Goal: Information Seeking & Learning: Learn about a topic

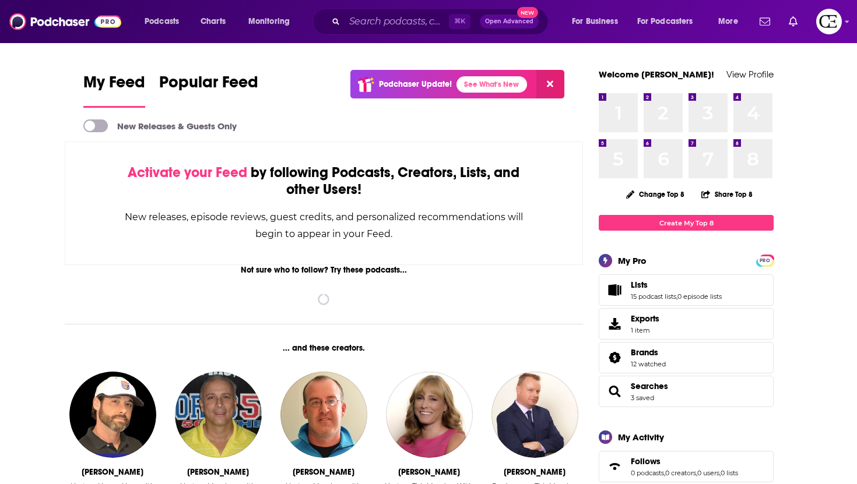
scroll to position [19, 0]
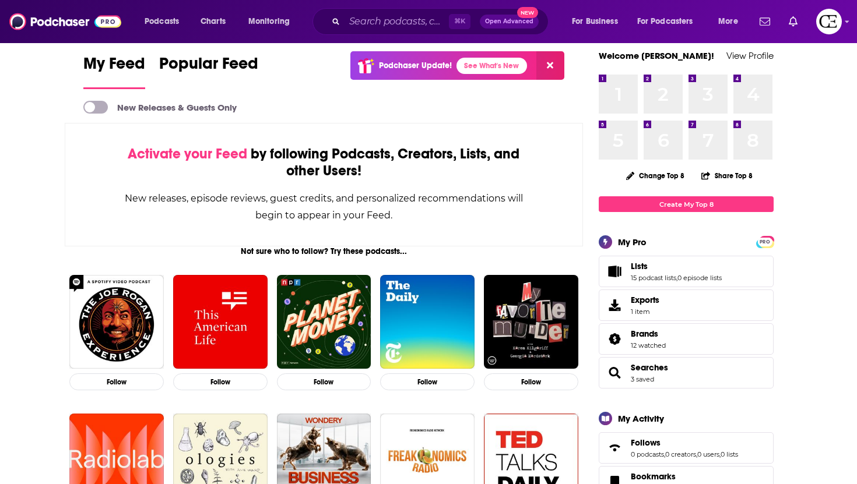
click at [628, 265] on span "Lists 15 podcast lists , 0 episode lists" at bounding box center [686, 271] width 175 height 31
click at [620, 266] on icon "Lists" at bounding box center [614, 272] width 15 height 12
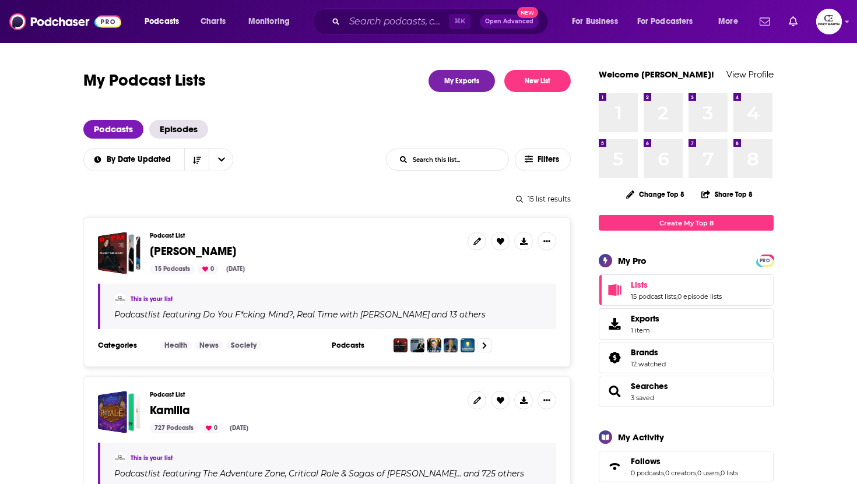
click at [166, 255] on span "[PERSON_NAME]" at bounding box center [193, 251] width 86 height 15
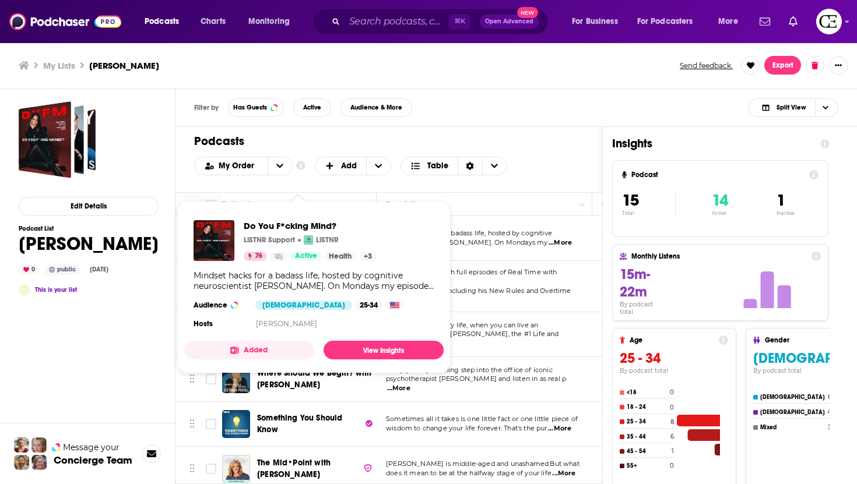
scroll to position [403, 0]
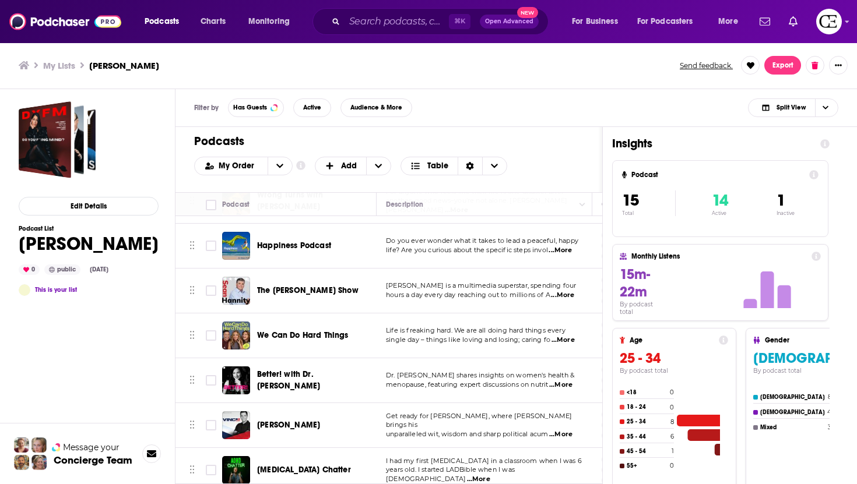
click at [291, 465] on span "[MEDICAL_DATA] Chatter" at bounding box center [304, 470] width 94 height 10
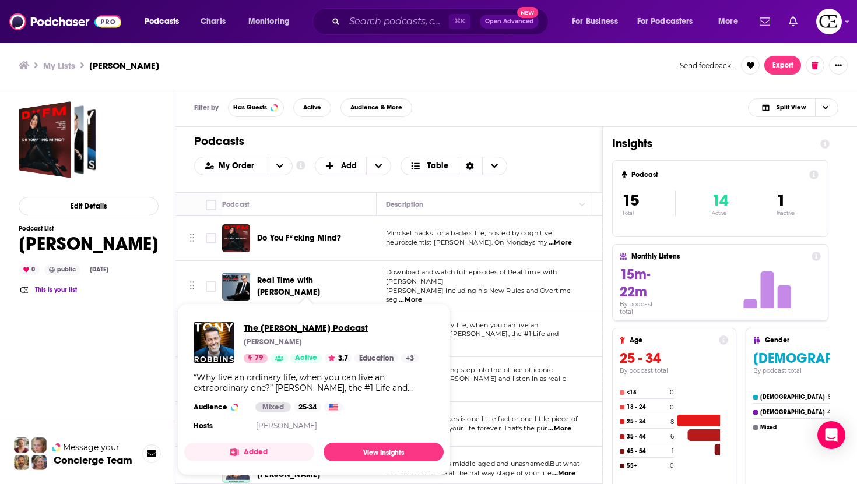
click at [312, 322] on span "The [PERSON_NAME] Podcast" at bounding box center [331, 327] width 175 height 11
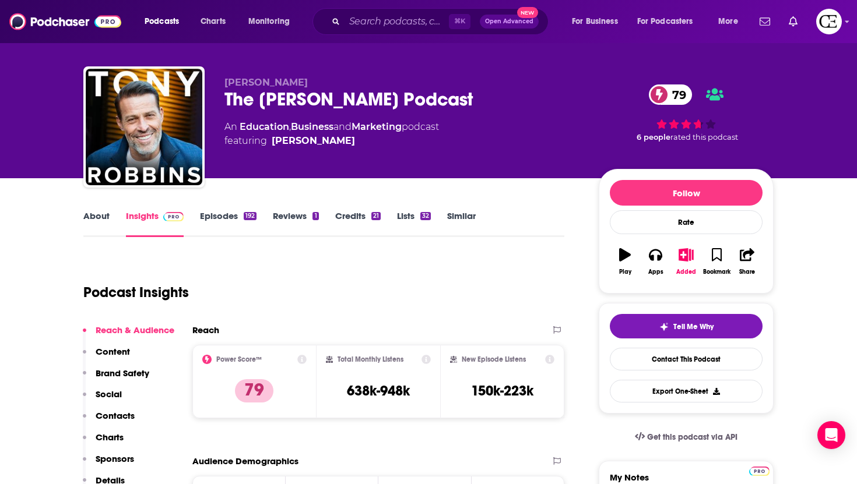
scroll to position [9, 0]
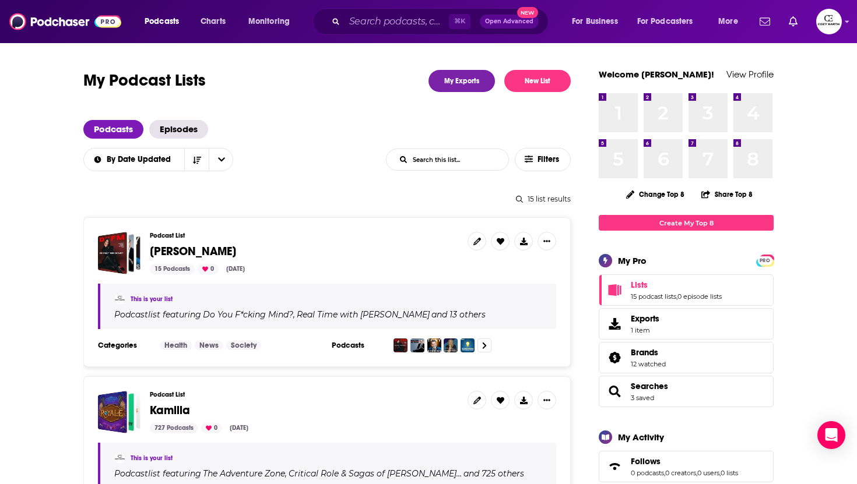
click at [157, 31] on div "Podcasts Charts Monitoring ⌘ K Open Advanced New For Business For Podcasters Mo…" at bounding box center [442, 21] width 613 height 27
click at [159, 26] on span "Podcasts" at bounding box center [162, 21] width 34 height 16
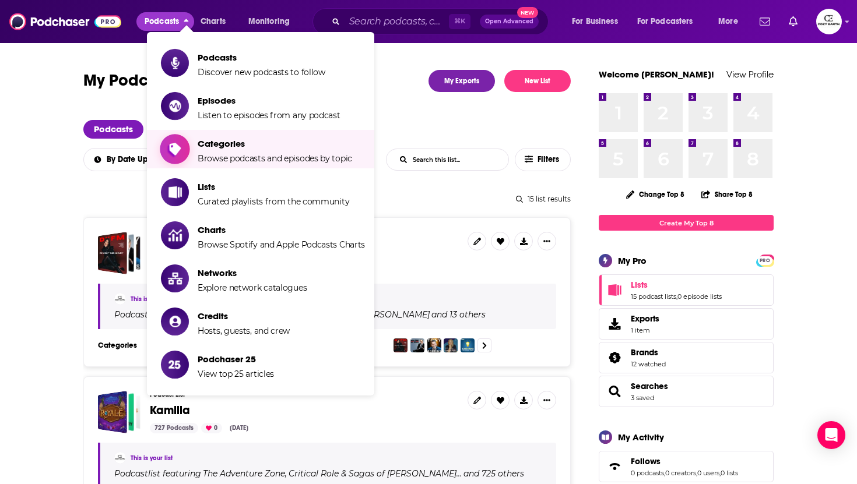
click at [215, 152] on span "Categories Browse podcasts and episodes by topic" at bounding box center [275, 149] width 154 height 29
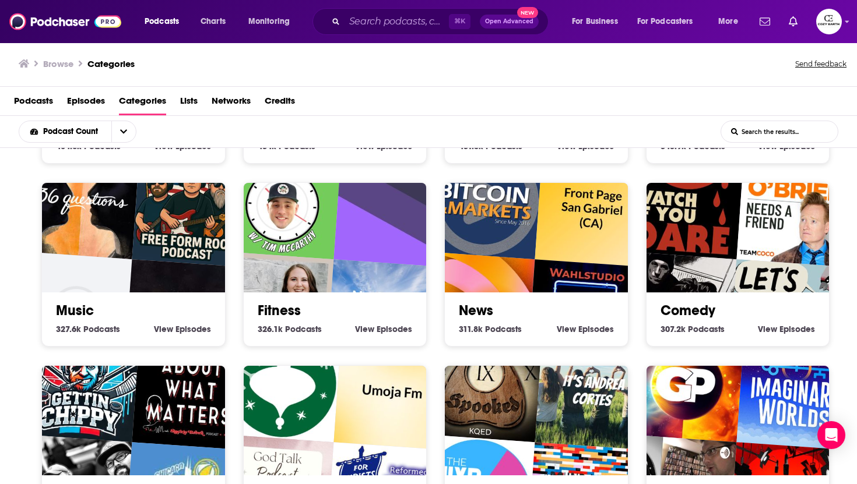
scroll to position [346, 0]
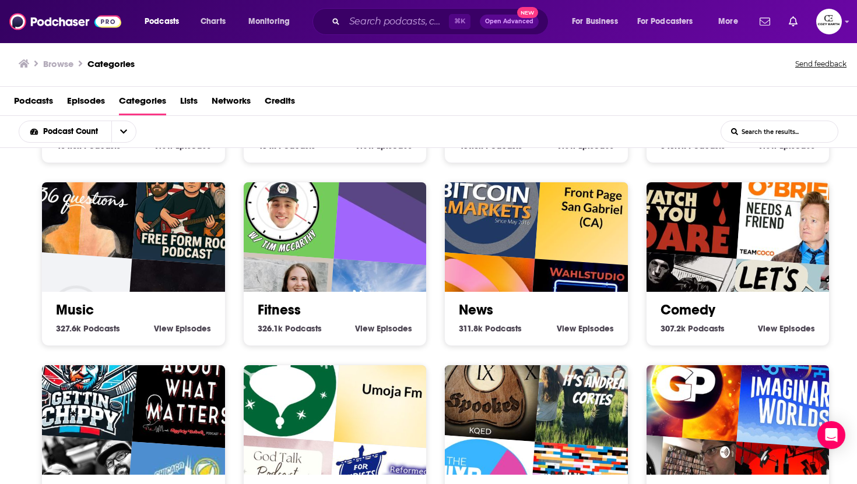
click at [306, 323] on span "Podcasts" at bounding box center [303, 328] width 37 height 10
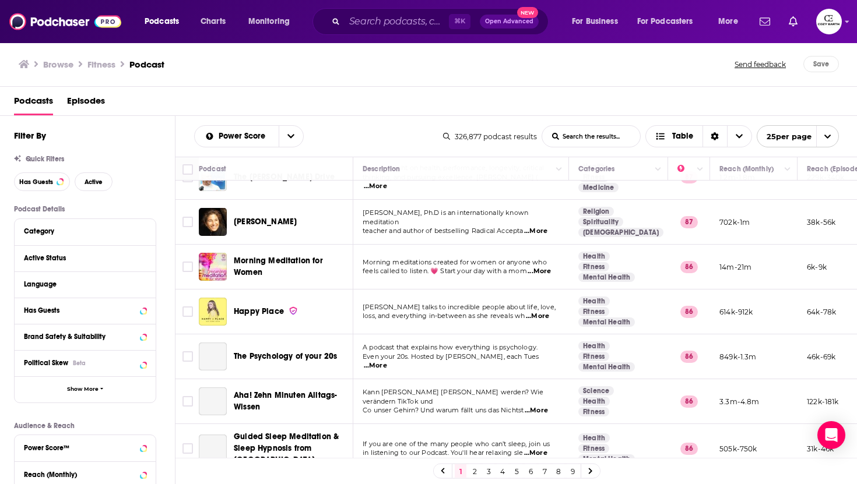
scroll to position [849, 0]
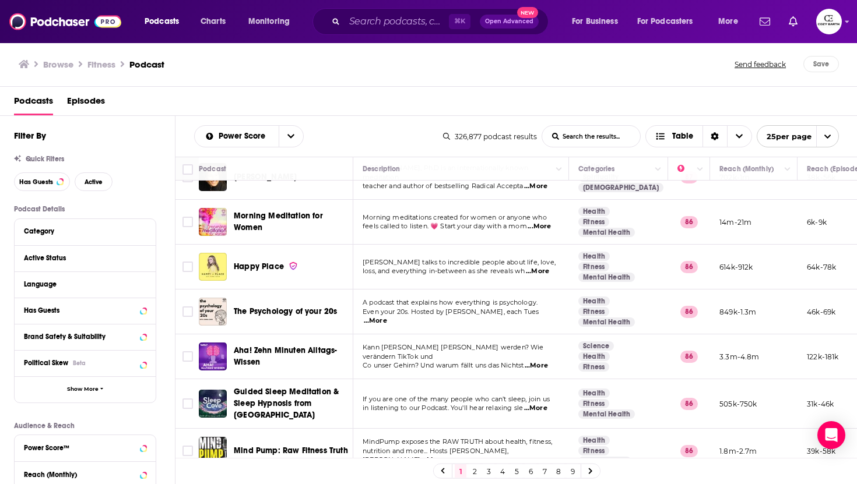
click at [558, 467] on link "8" at bounding box center [559, 472] width 12 height 14
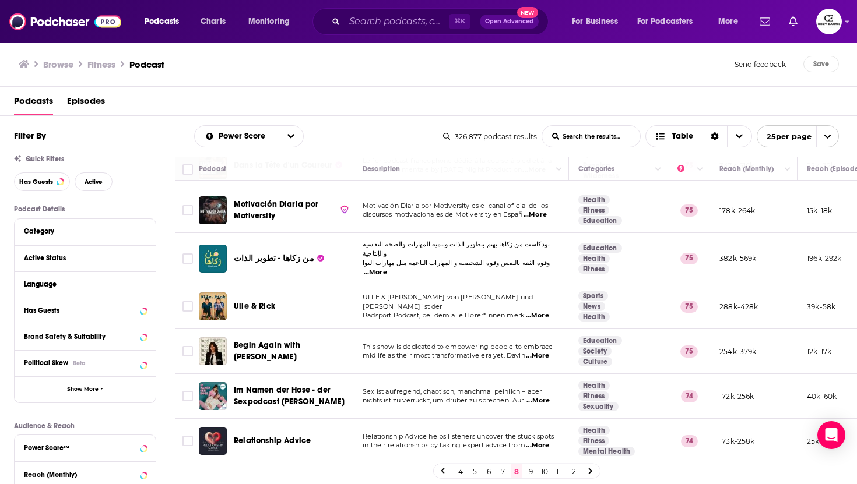
scroll to position [38, 0]
click at [272, 345] on div "Podcasts Charts Monitoring ⌘ K Open Advanced New For Business For Podcasters Mo…" at bounding box center [428, 242] width 857 height 484
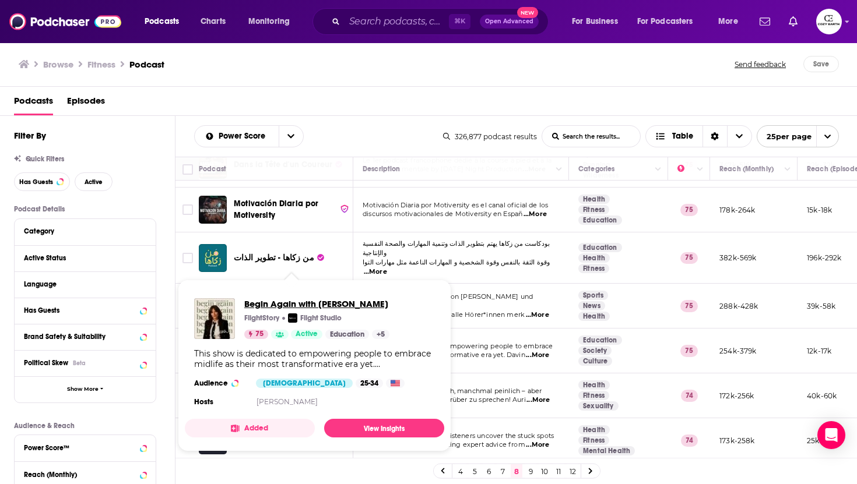
click at [330, 307] on span "Begin Again with [PERSON_NAME]" at bounding box center [316, 303] width 145 height 11
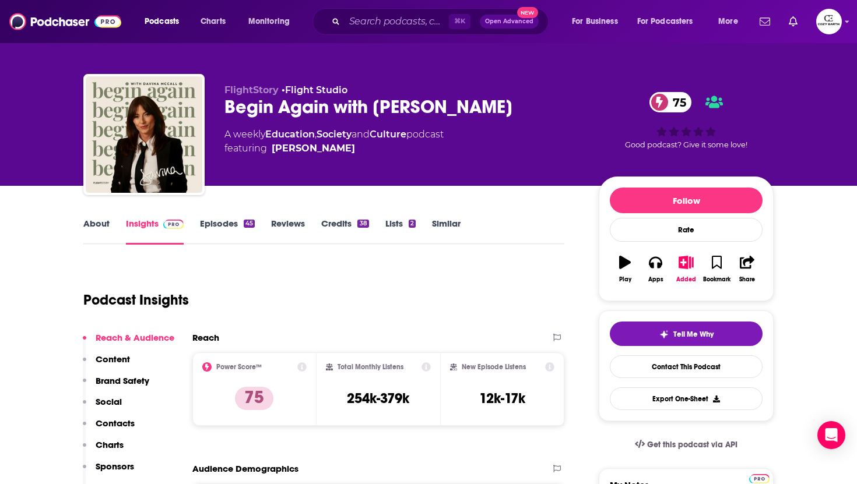
scroll to position [2, 0]
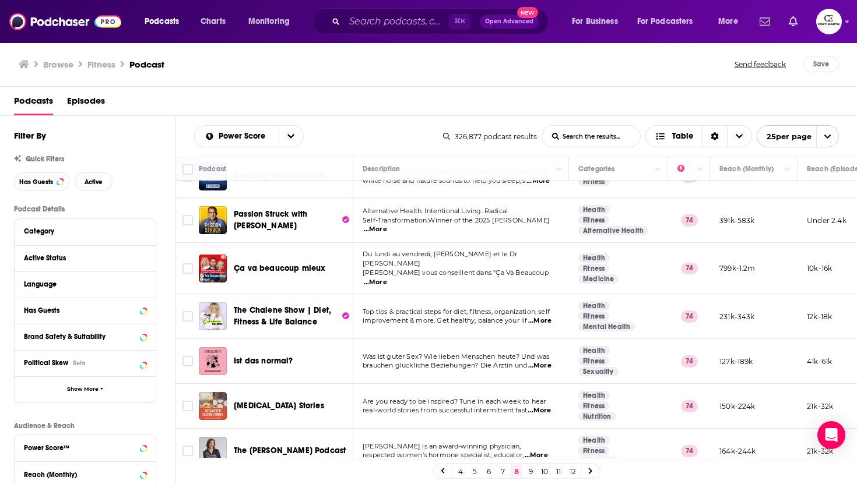
scroll to position [842, 0]
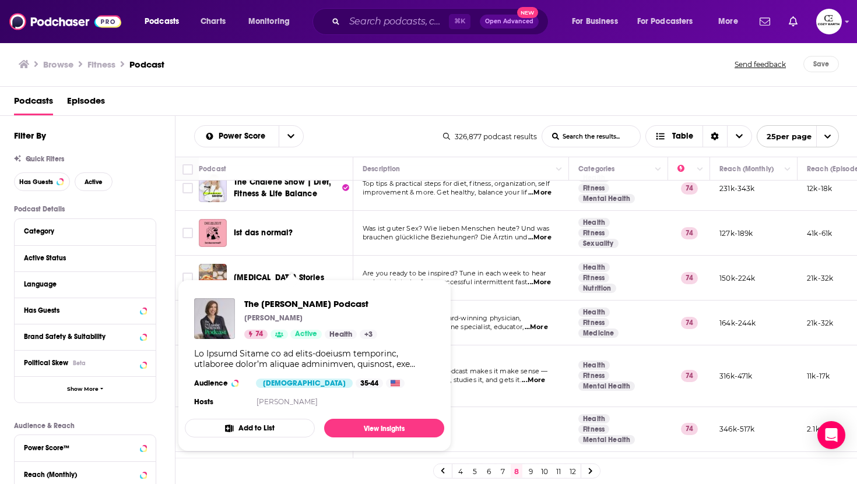
click at [292, 287] on span "The [PERSON_NAME] Podcast [PERSON_NAME] 74 Active Health + 3 Audience [DEMOGRAP…" at bounding box center [314, 366] width 259 height 172
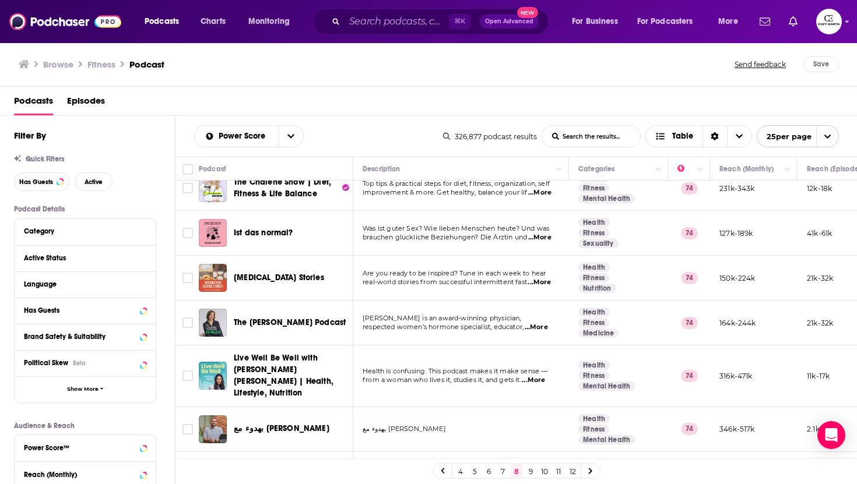
click at [534, 323] on span "...More" at bounding box center [536, 327] width 23 height 9
click at [283, 317] on span "The [PERSON_NAME] Podcast" at bounding box center [290, 323] width 112 height 12
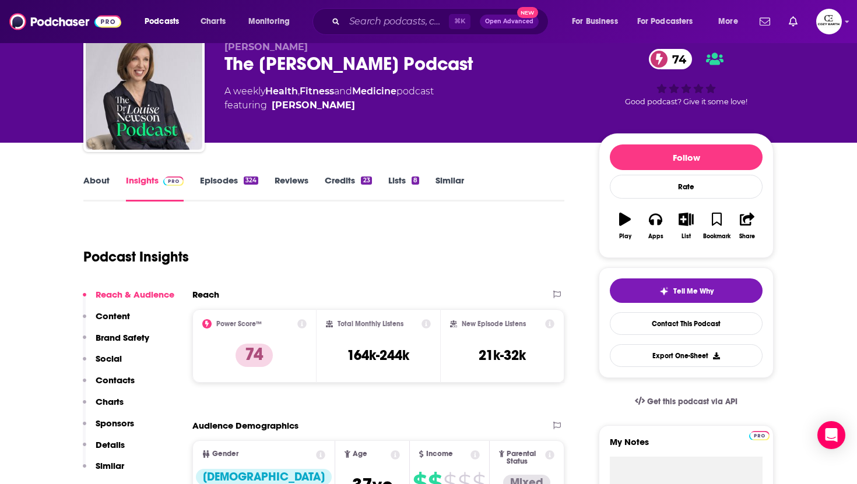
scroll to position [48, 0]
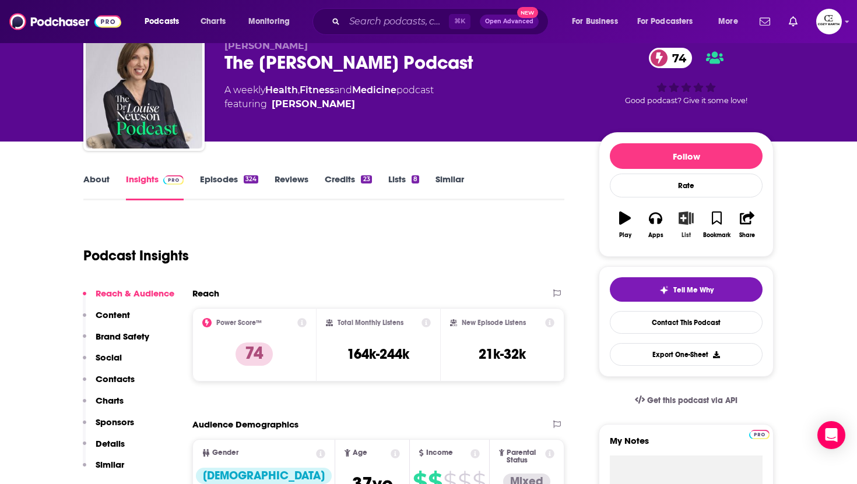
click at [688, 224] on icon "button" at bounding box center [685, 218] width 15 height 13
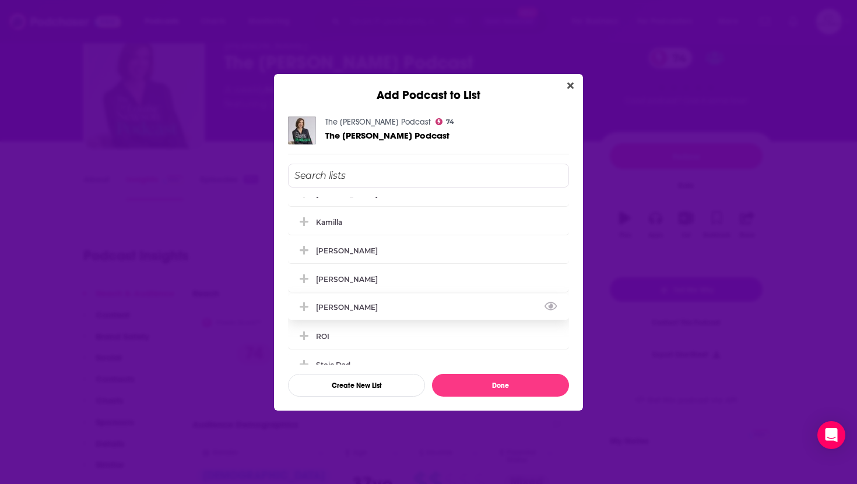
scroll to position [0, 0]
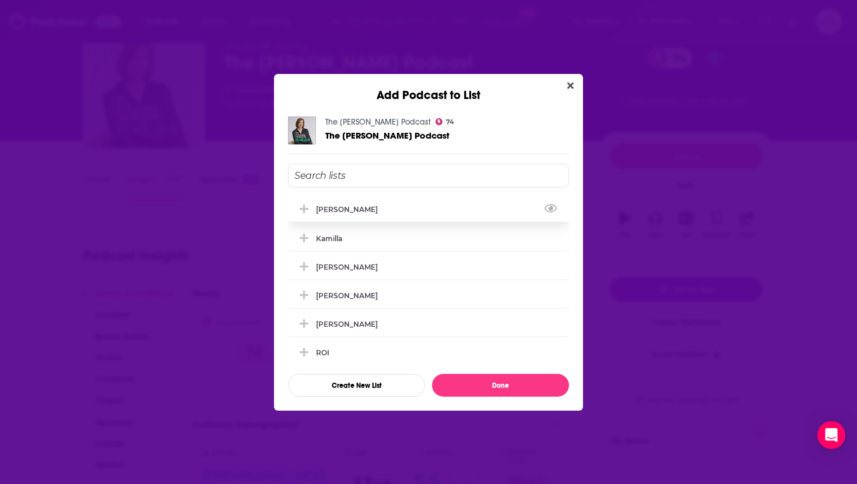
click at [377, 203] on div "[PERSON_NAME]" at bounding box center [428, 209] width 281 height 26
click at [494, 383] on button "Done" at bounding box center [500, 385] width 137 height 23
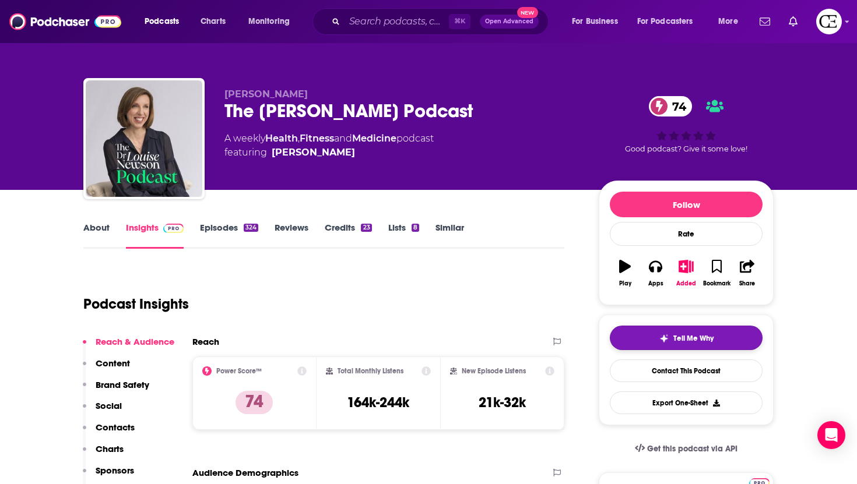
click at [635, 344] on button "Tell Me Why" at bounding box center [686, 338] width 153 height 24
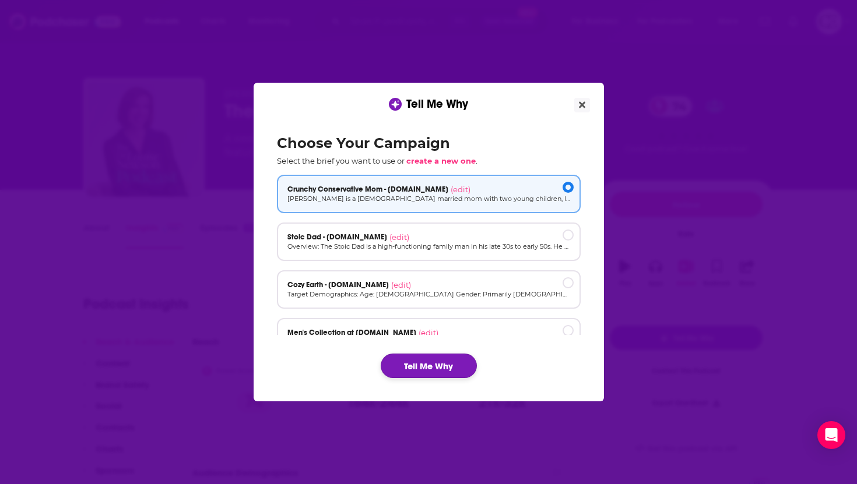
click at [449, 370] on button "Tell Me Why" at bounding box center [429, 366] width 96 height 24
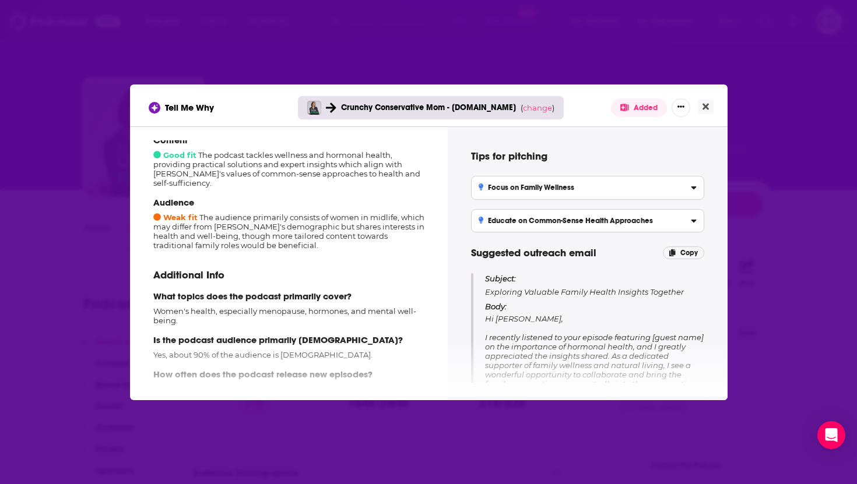
scroll to position [176, 0]
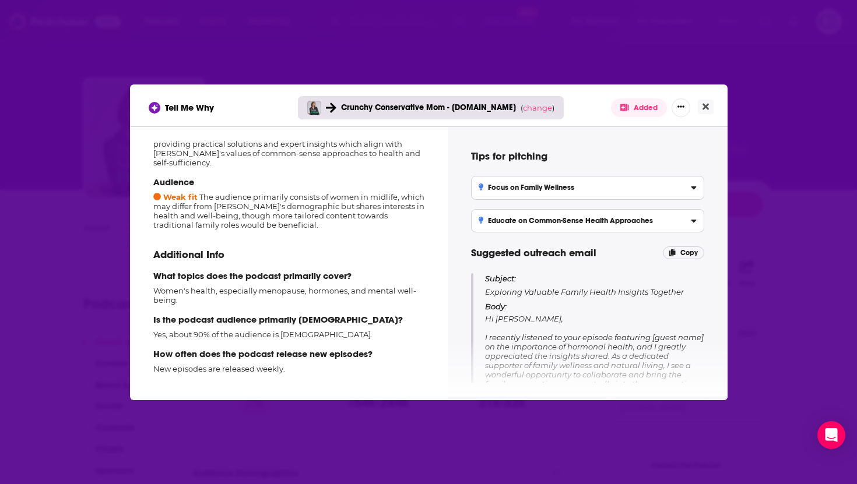
click at [782, 286] on div "Tell Me Why Crunchy Conservative Mom - [DOMAIN_NAME] ( change ) Added How well …" at bounding box center [428, 242] width 857 height 484
click at [709, 111] on button "Close" at bounding box center [706, 107] width 16 height 15
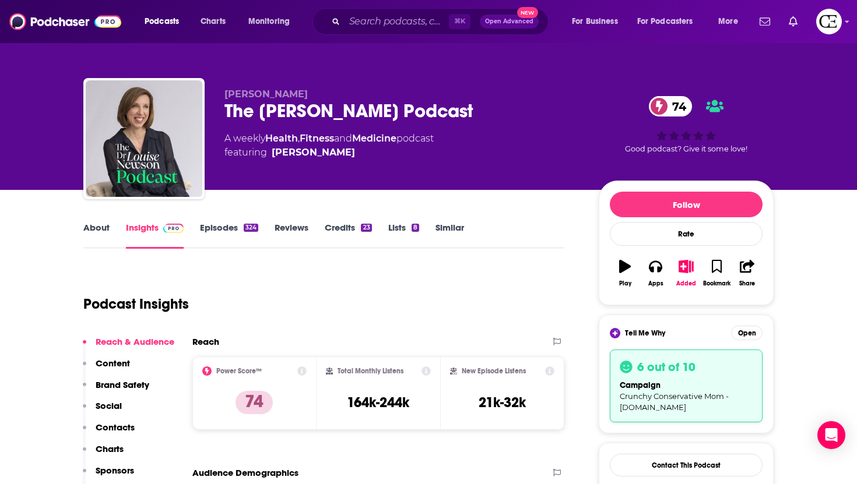
click at [96, 231] on link "About" at bounding box center [96, 235] width 26 height 27
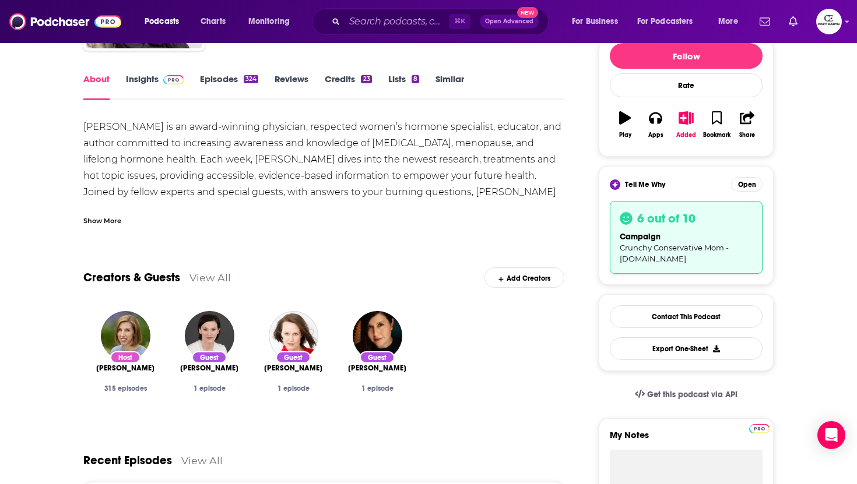
scroll to position [149, 0]
click at [659, 323] on link "Contact This Podcast" at bounding box center [686, 316] width 153 height 23
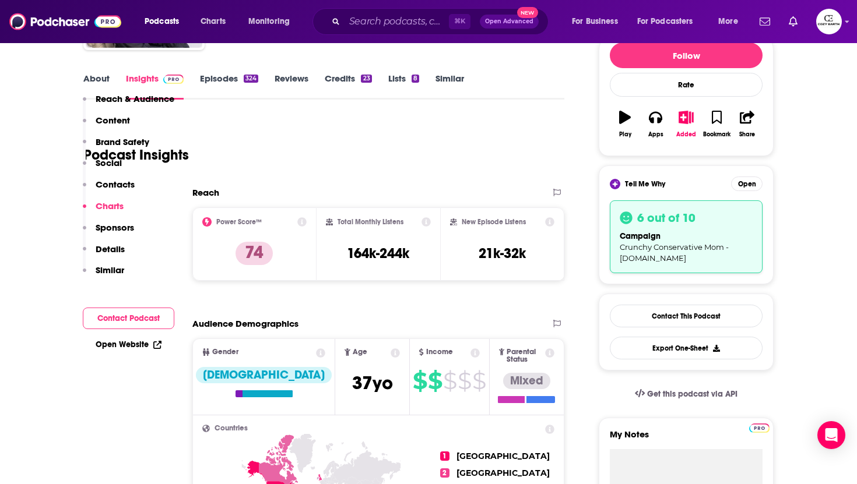
scroll to position [1482, 0]
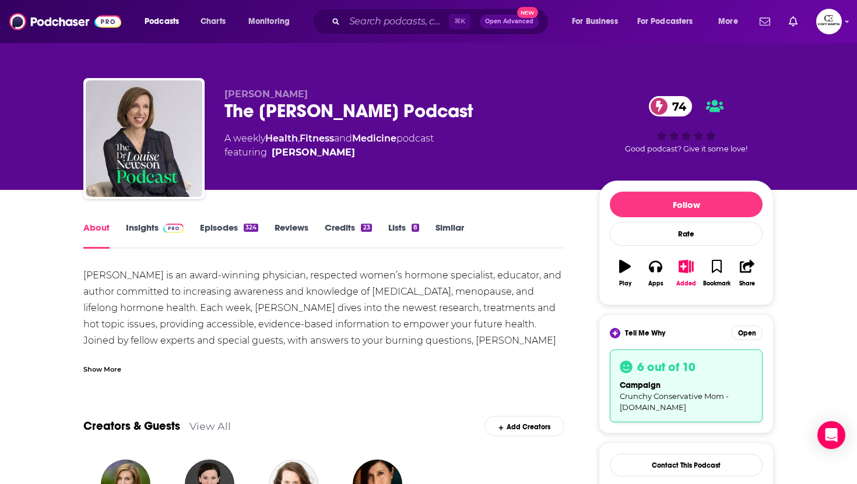
click at [105, 230] on link "About" at bounding box center [96, 235] width 26 height 27
click at [142, 232] on link "Insights" at bounding box center [155, 235] width 58 height 27
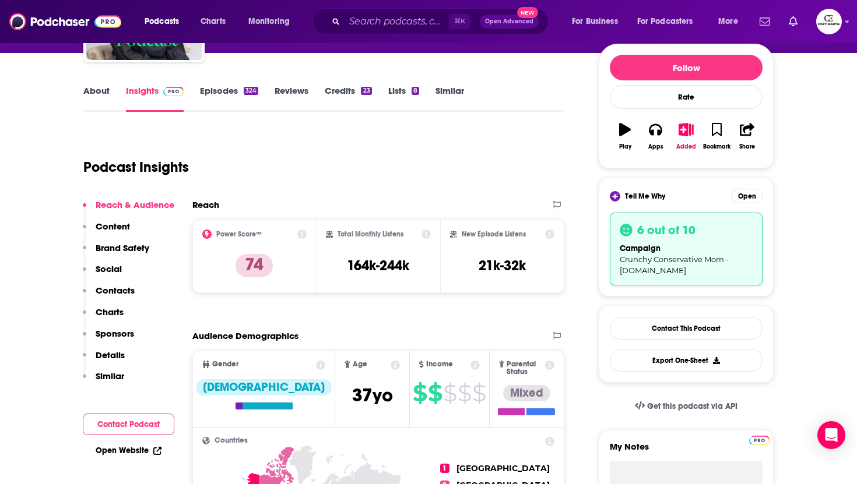
scroll to position [139, 0]
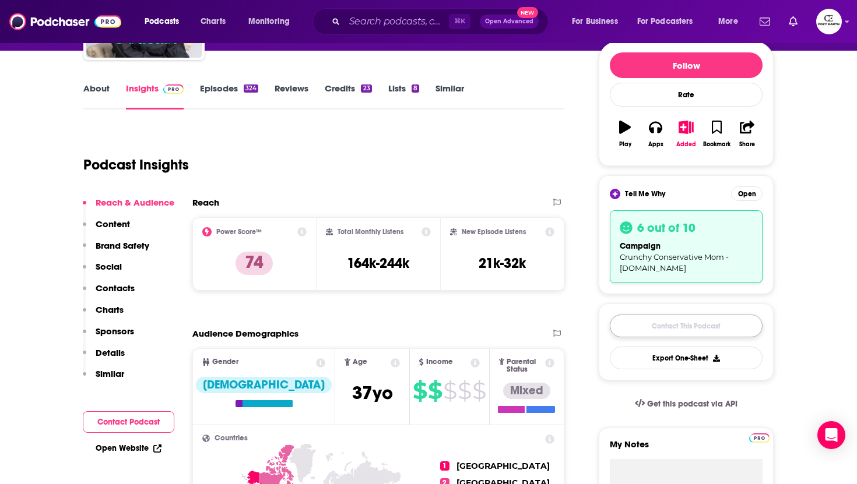
click at [677, 329] on link "Contact This Podcast" at bounding box center [686, 326] width 153 height 23
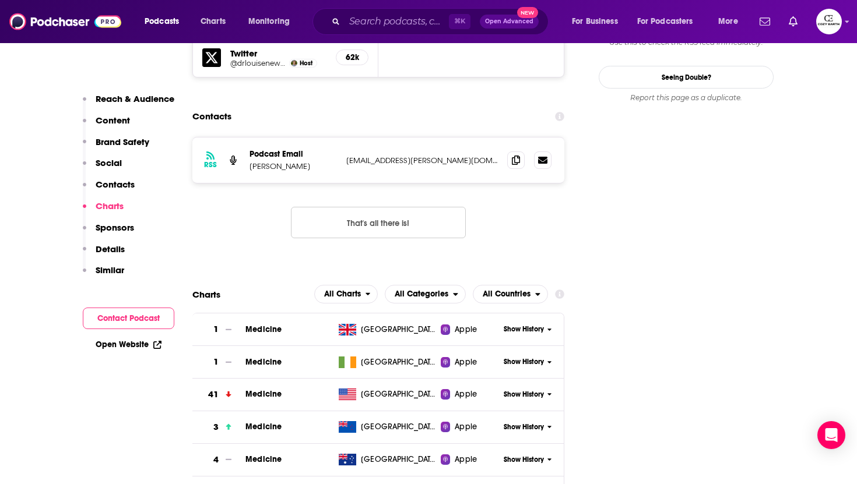
scroll to position [1413, 0]
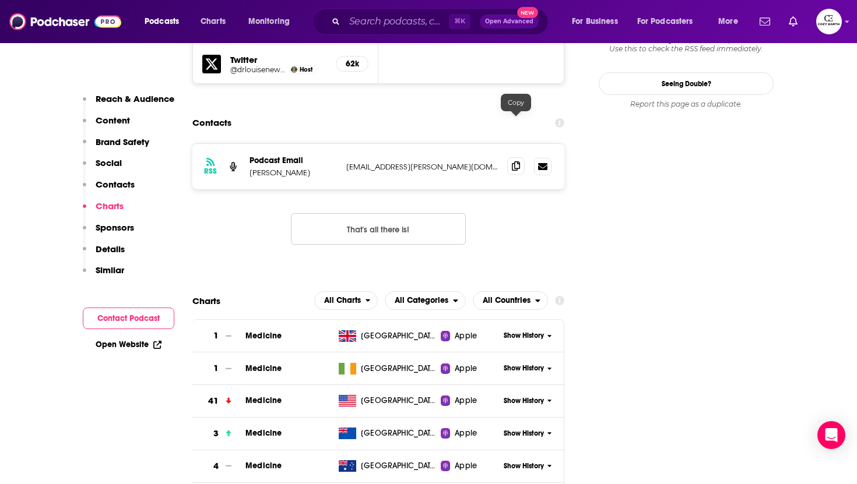
click at [517, 161] on icon at bounding box center [516, 165] width 8 height 9
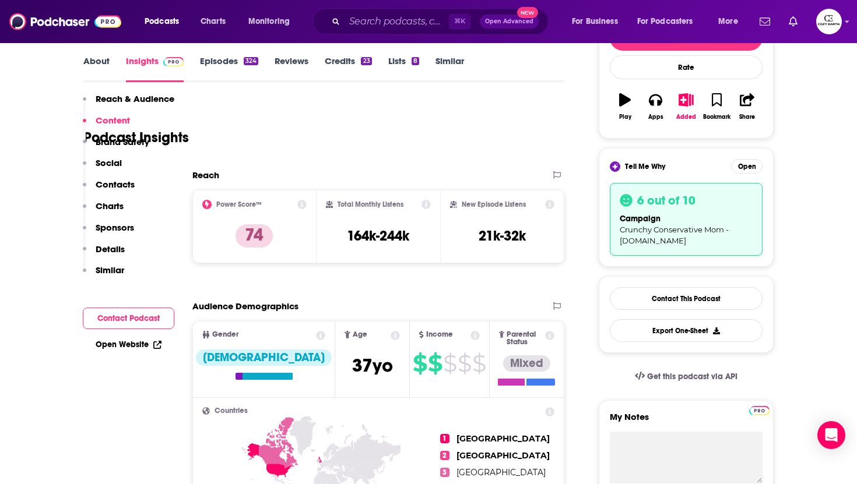
scroll to position [0, 0]
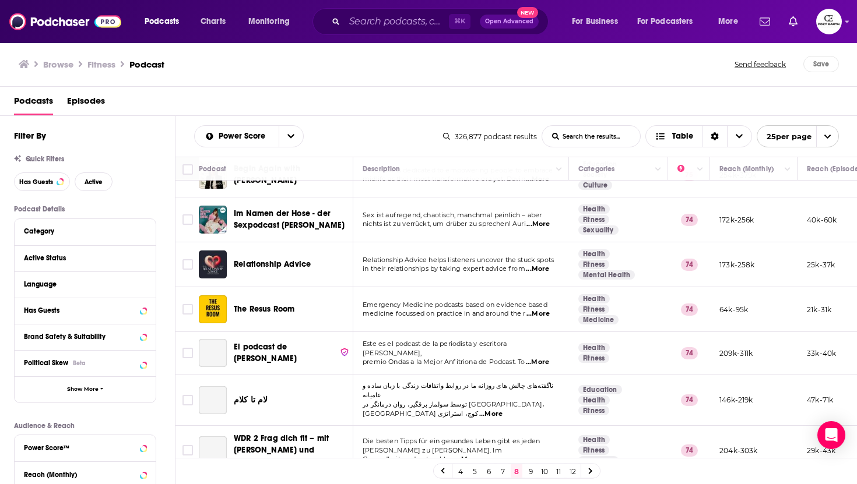
scroll to position [238, 0]
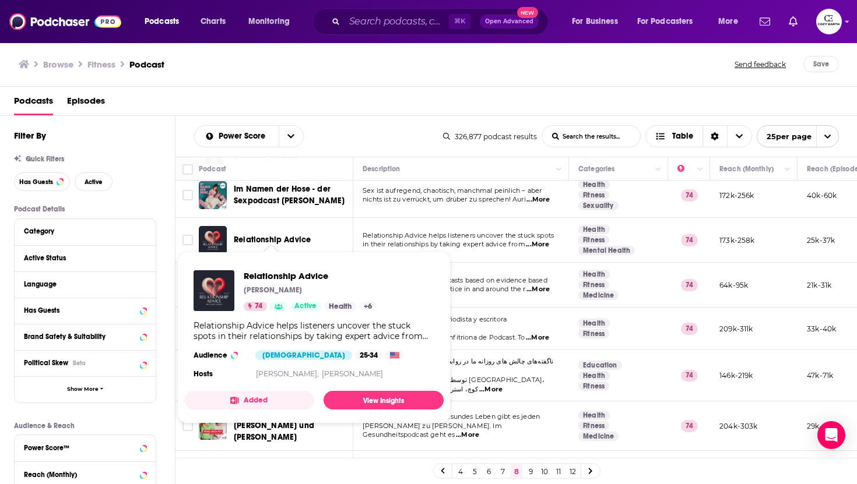
click at [242, 235] on span "Relationship Advice" at bounding box center [272, 240] width 77 height 10
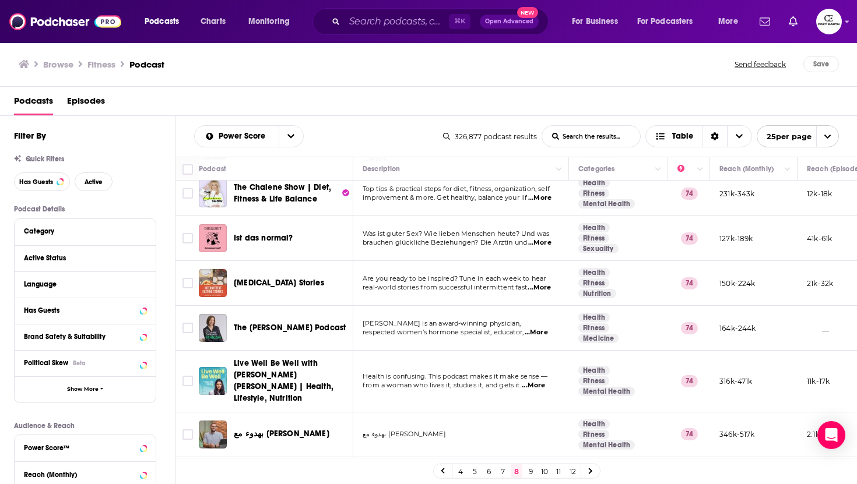
scroll to position [842, 0]
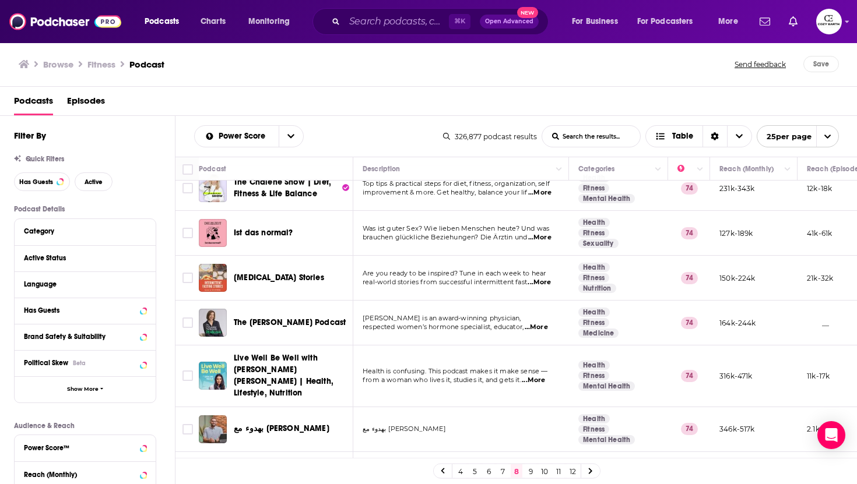
click at [587, 473] on link at bounding box center [590, 471] width 19 height 13
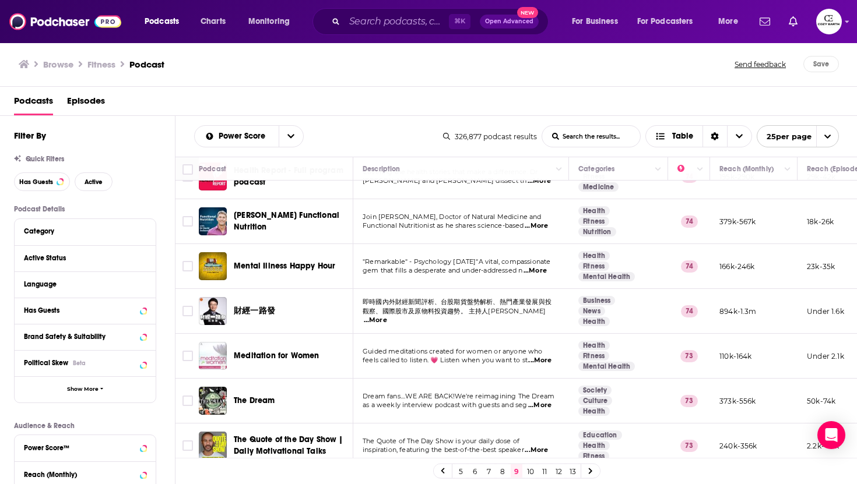
scroll to position [157, 0]
